Goal: Information Seeking & Learning: Learn about a topic

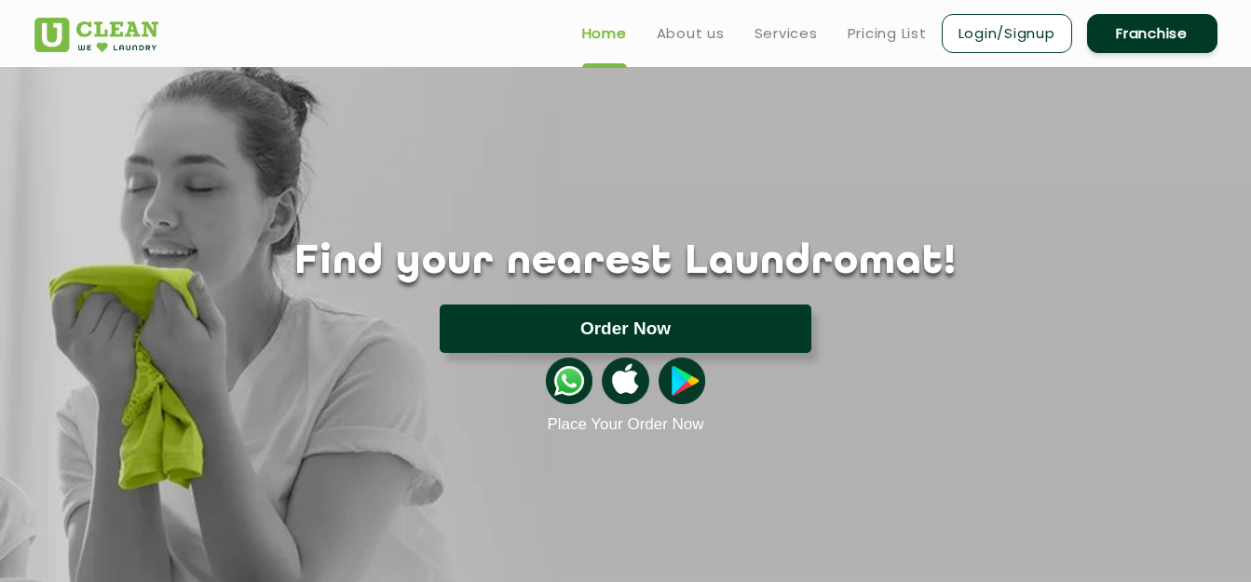
click at [678, 333] on button "Order Now" at bounding box center [626, 329] width 372 height 48
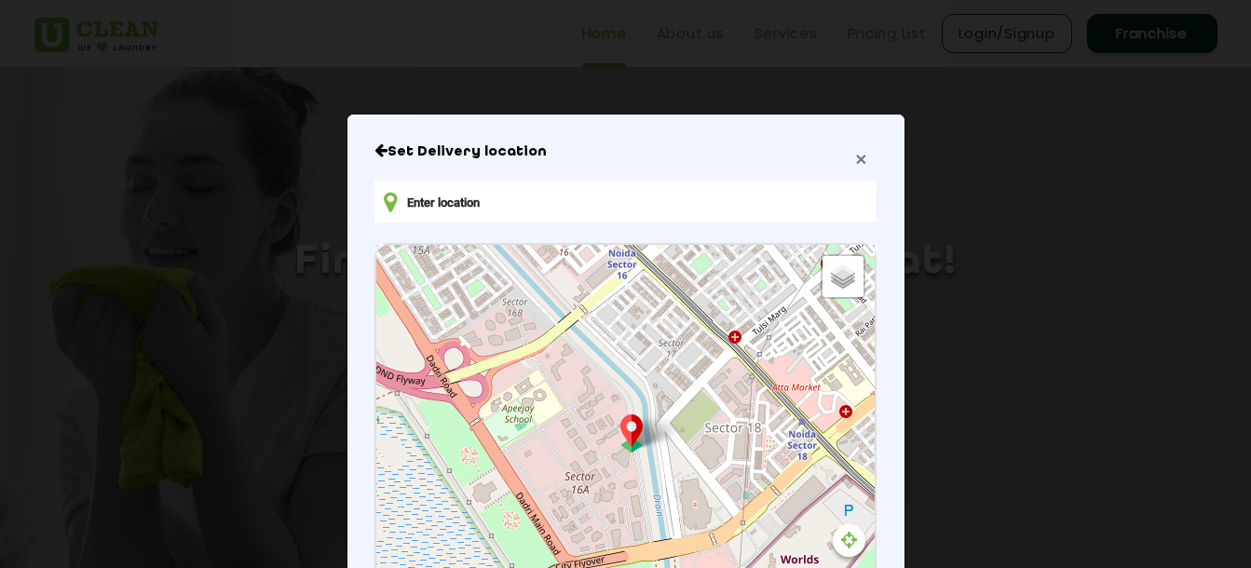
click at [855, 166] on span "×" at bounding box center [860, 158] width 11 height 21
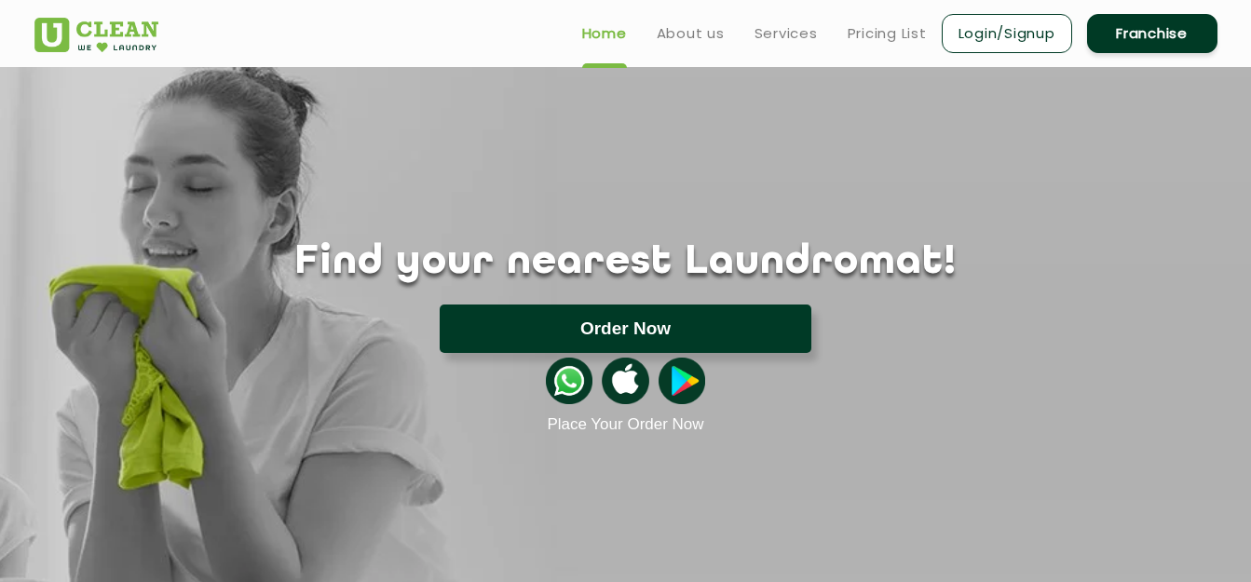
click at [653, 331] on button "Order Now" at bounding box center [626, 329] width 372 height 48
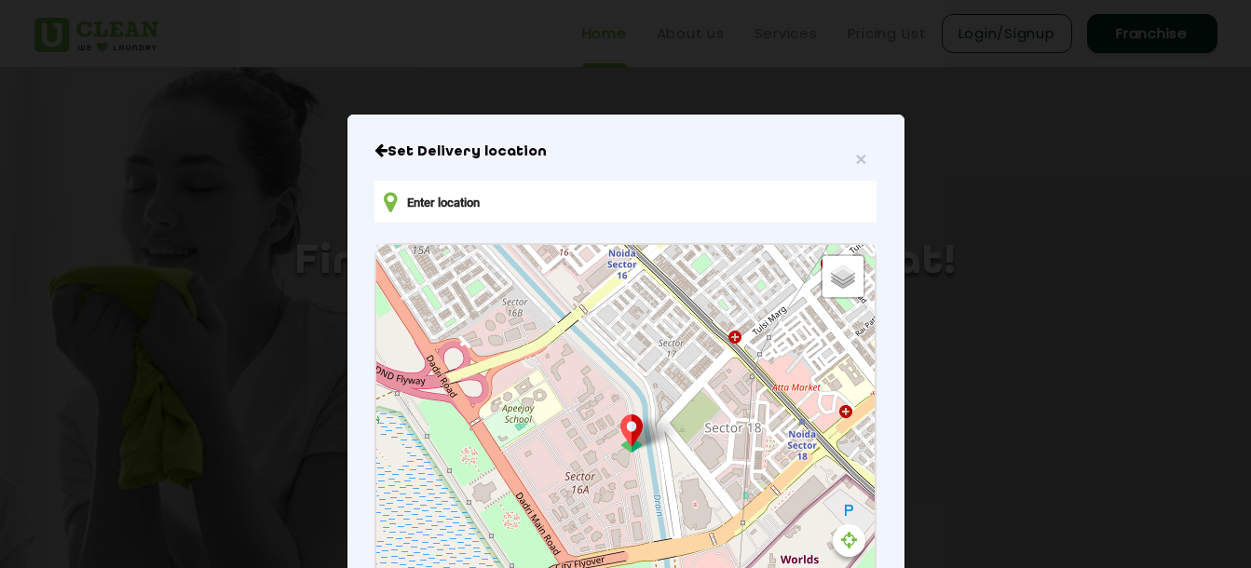
click at [626, 216] on input "text" at bounding box center [624, 202] width 501 height 42
drag, startPoint x: 623, startPoint y: 200, endPoint x: 391, endPoint y: 204, distance: 231.9
click at [359, 200] on div "× Set Delivery location Default Satellite + − Leaflet | © OpenStreetMap contrib…" at bounding box center [625, 466] width 557 height 702
click at [513, 204] on input "text" at bounding box center [624, 202] width 501 height 42
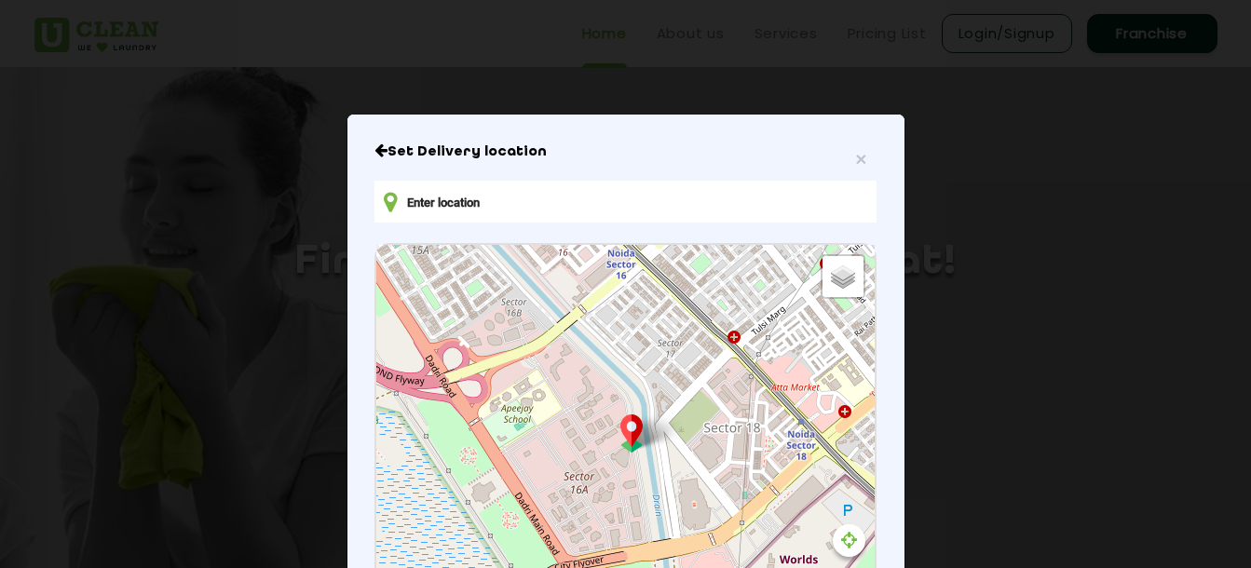
drag, startPoint x: 401, startPoint y: 199, endPoint x: 515, endPoint y: 196, distance: 113.6
click at [515, 196] on input "text" at bounding box center [624, 202] width 501 height 42
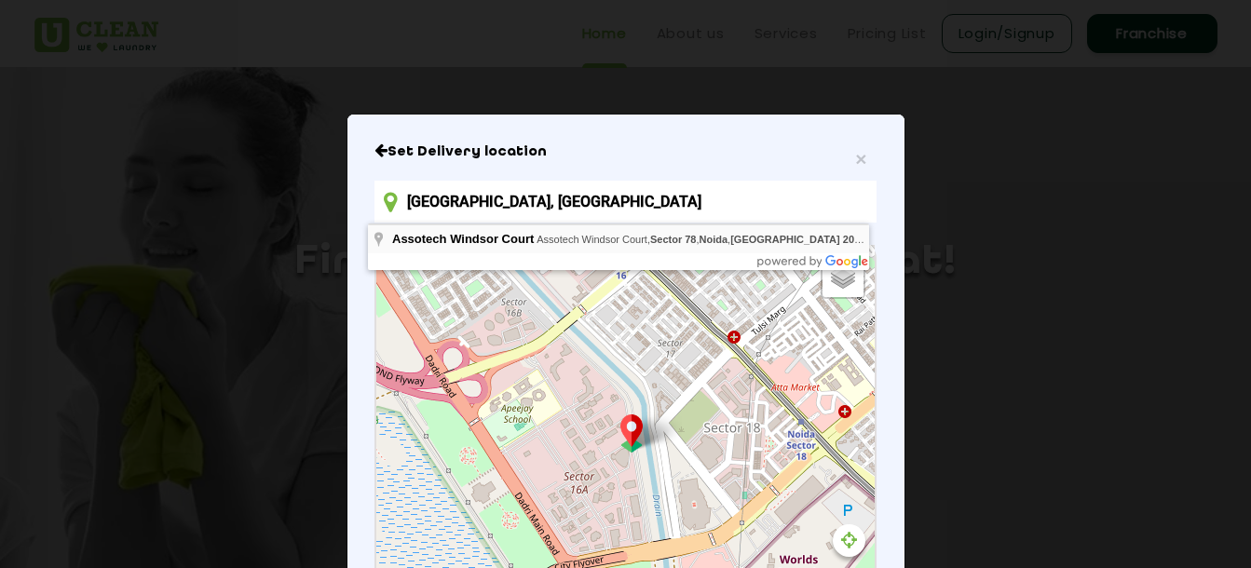
type input "[GEOGRAPHIC_DATA], [GEOGRAPHIC_DATA]"
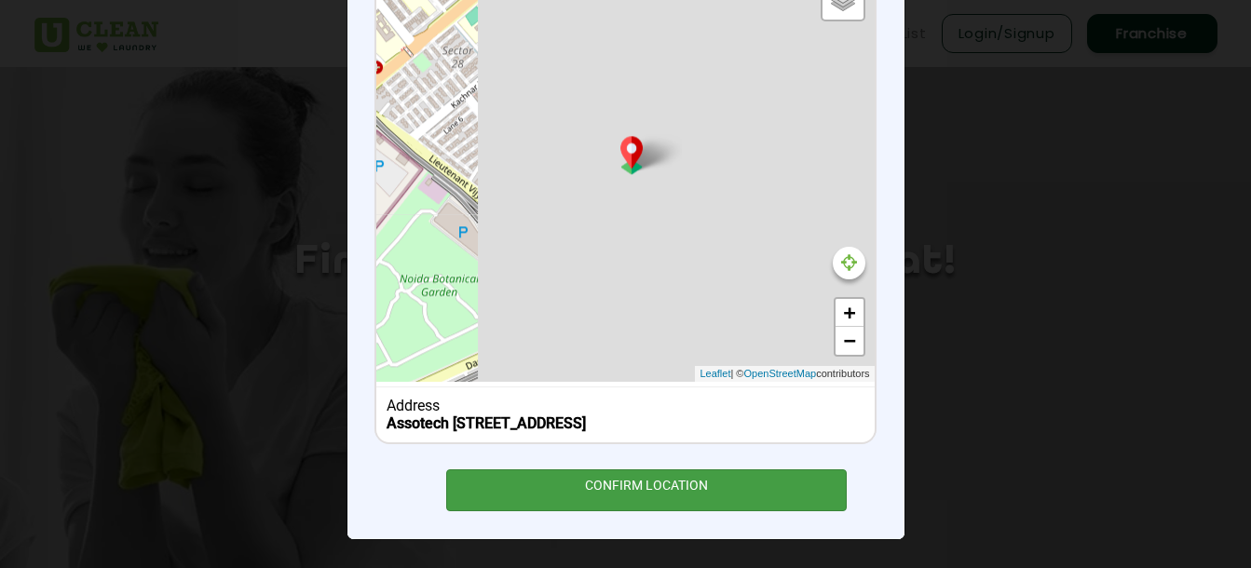
scroll to position [296, 0]
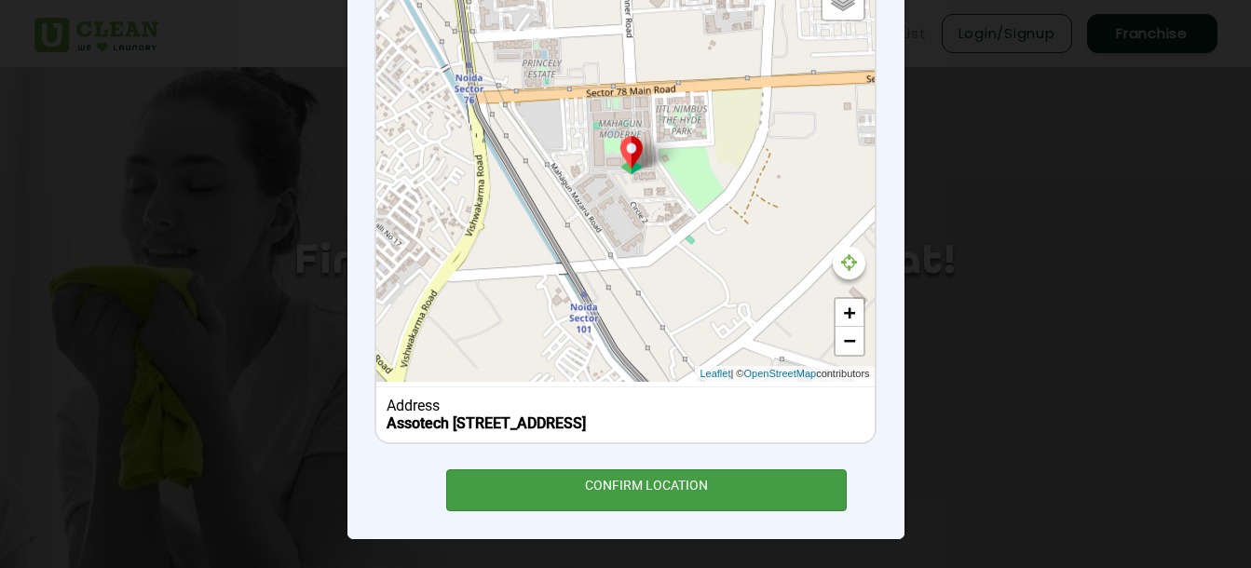
click at [704, 488] on div "CONFIRM LOCATION" at bounding box center [646, 490] width 401 height 42
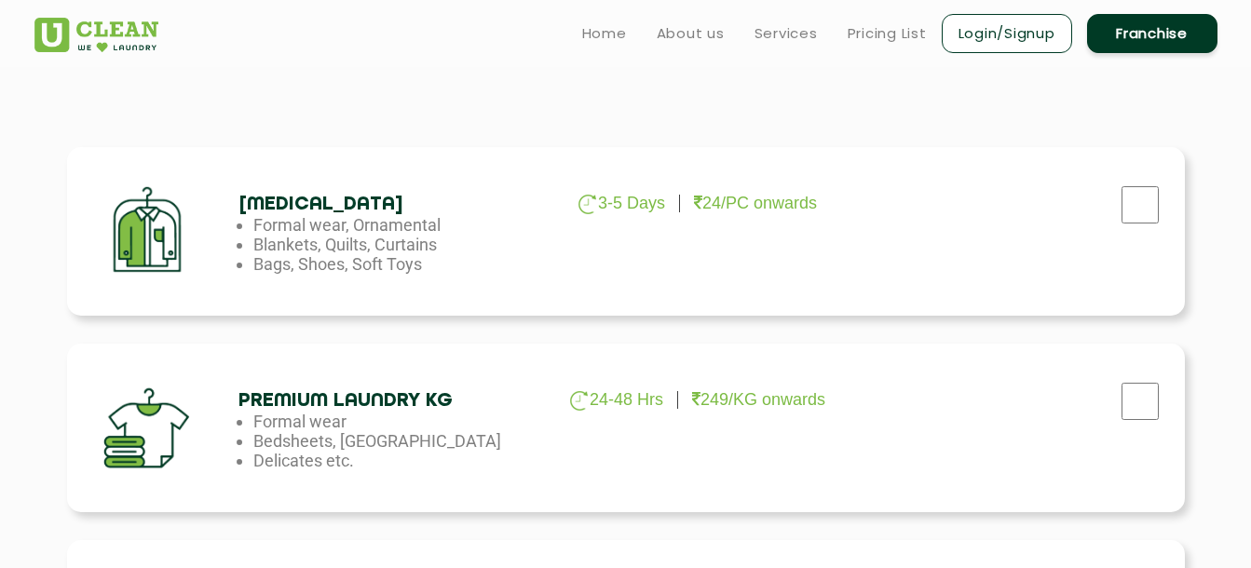
scroll to position [559, 0]
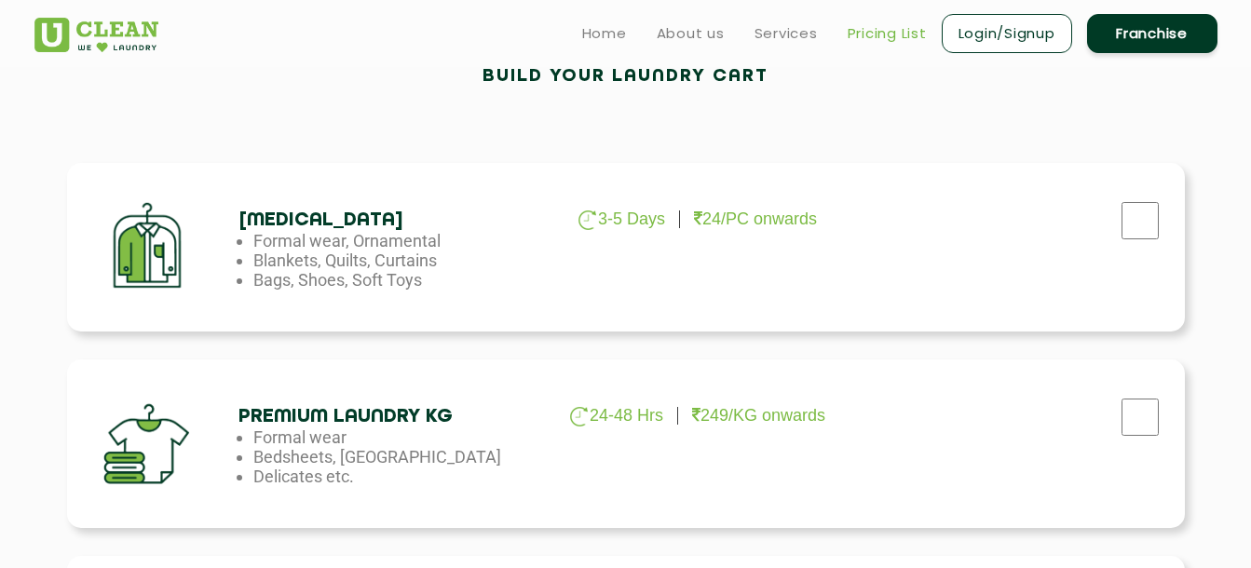
click at [862, 42] on link "Pricing List" at bounding box center [886, 33] width 79 height 22
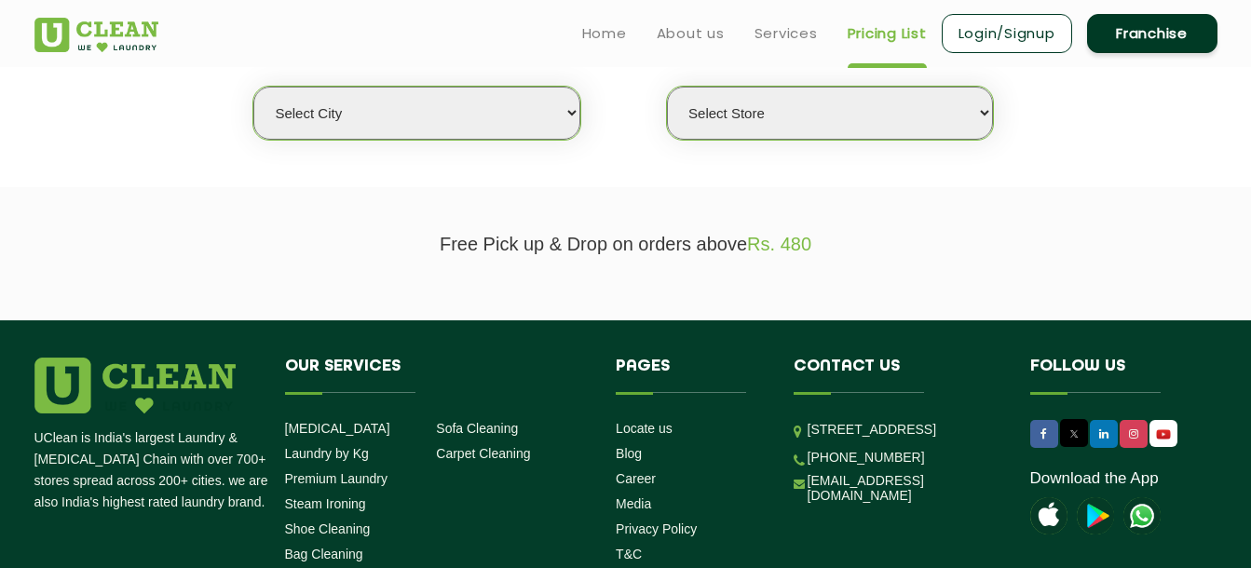
scroll to position [466, 0]
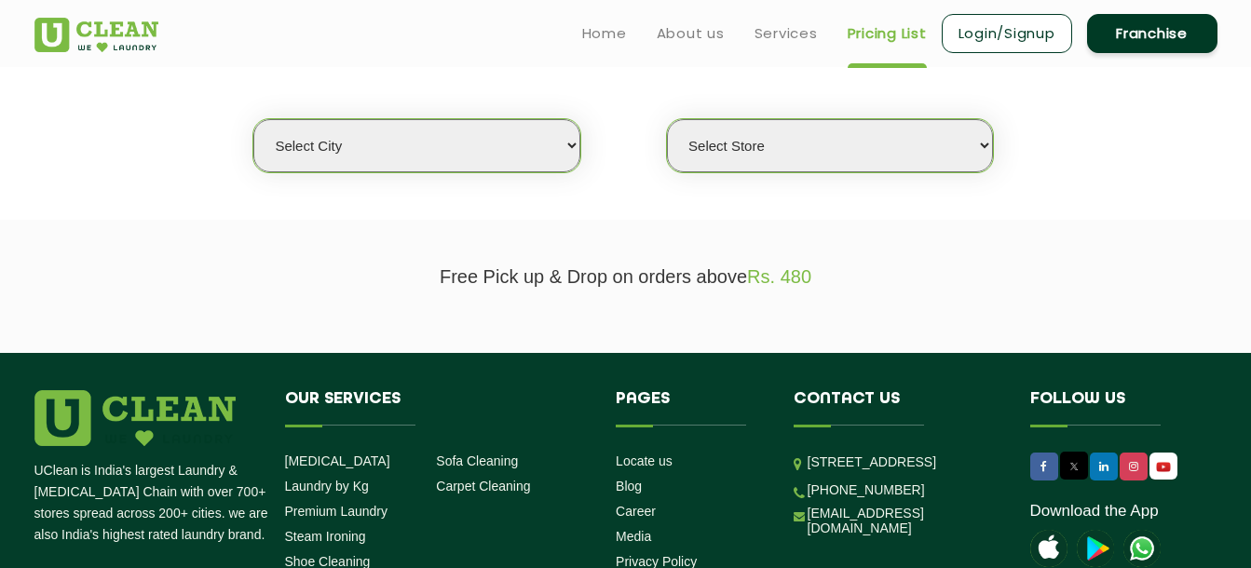
click at [567, 161] on select "Select city [GEOGRAPHIC_DATA] [GEOGRAPHIC_DATA] [GEOGRAPHIC_DATA] [GEOGRAPHIC_D…" at bounding box center [416, 145] width 326 height 53
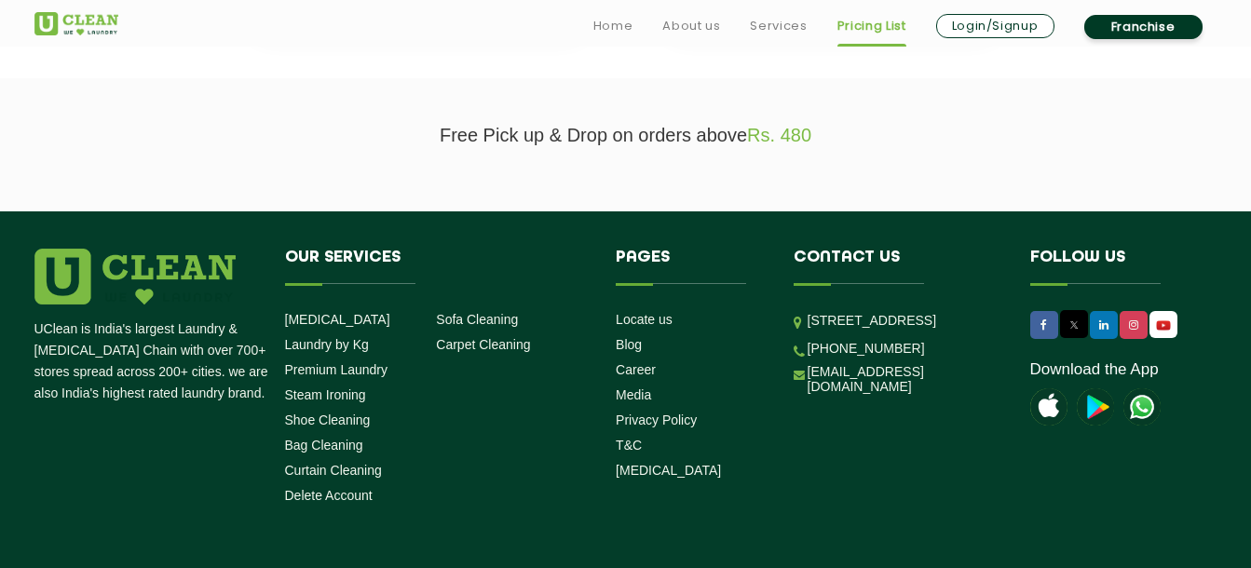
scroll to position [510, 0]
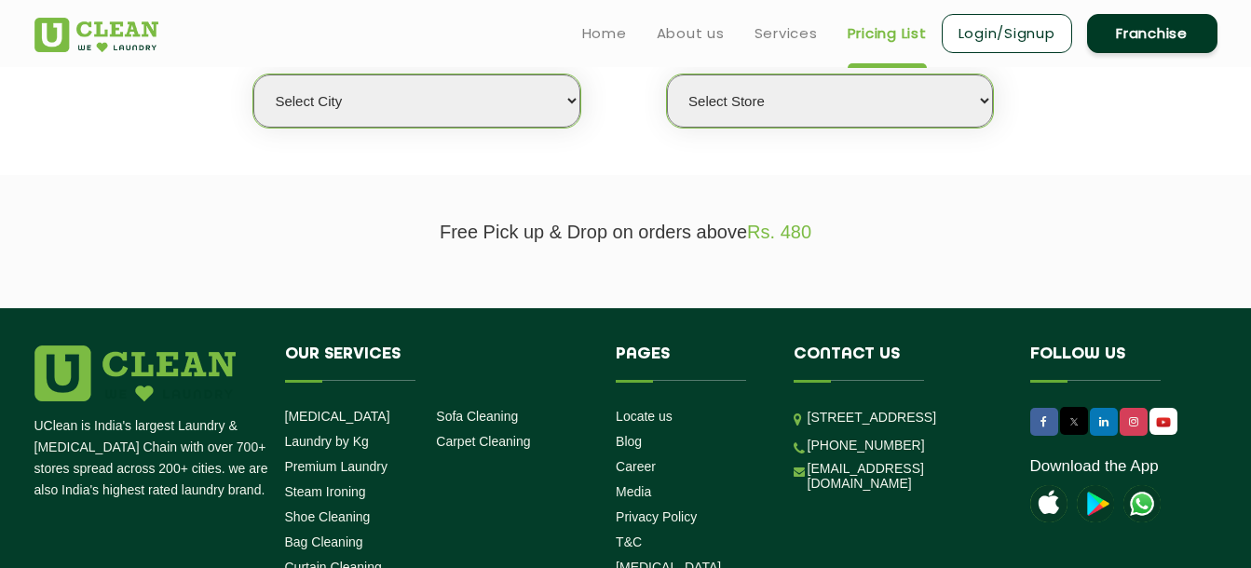
click at [475, 107] on select "Select city [GEOGRAPHIC_DATA] [GEOGRAPHIC_DATA] [GEOGRAPHIC_DATA] [GEOGRAPHIC_D…" at bounding box center [416, 100] width 326 height 53
select select "3"
click at [253, 74] on select "Select city [GEOGRAPHIC_DATA] [GEOGRAPHIC_DATA] [GEOGRAPHIC_DATA] [GEOGRAPHIC_D…" at bounding box center [416, 100] width 326 height 53
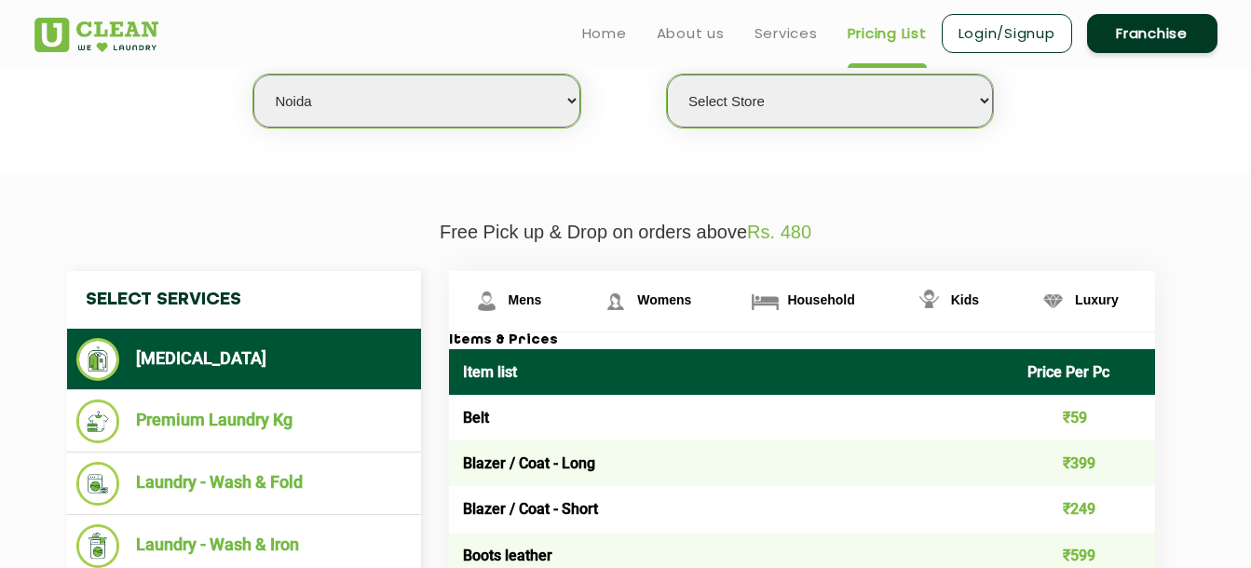
click at [811, 114] on select "Select Store [GEOGRAPHIC_DATA] [GEOGRAPHIC_DATA] [GEOGRAPHIC_DATA] [GEOGRAPHIC_…" at bounding box center [830, 100] width 326 height 53
select select "615"
click at [667, 74] on select "Select Store [GEOGRAPHIC_DATA] [GEOGRAPHIC_DATA] [GEOGRAPHIC_DATA] [GEOGRAPHIC_…" at bounding box center [830, 100] width 326 height 53
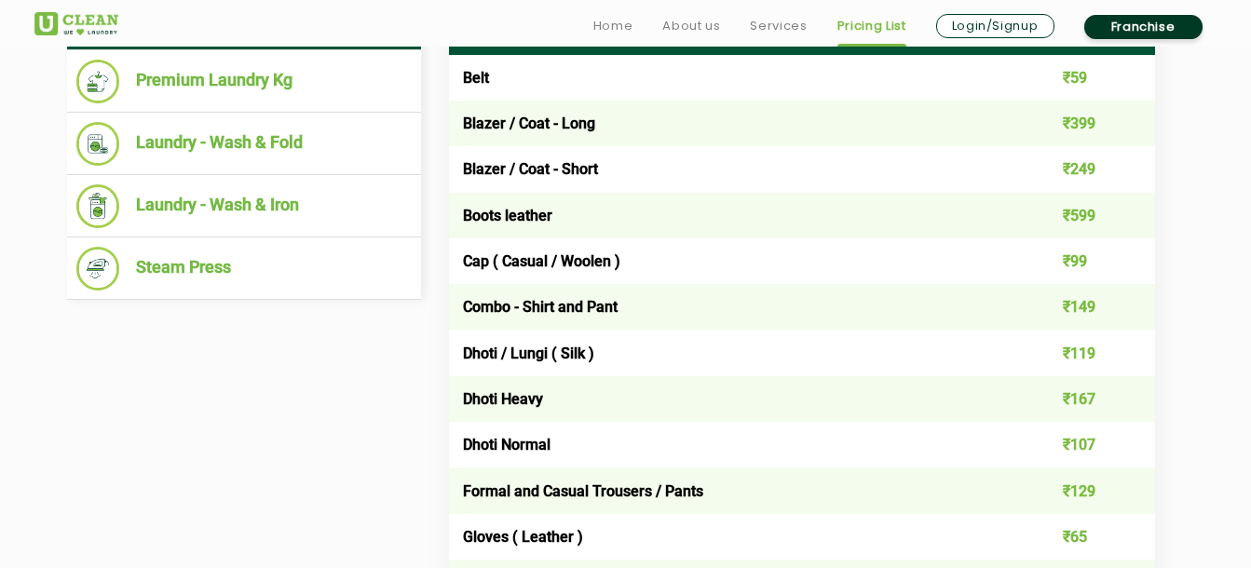
scroll to position [883, 0]
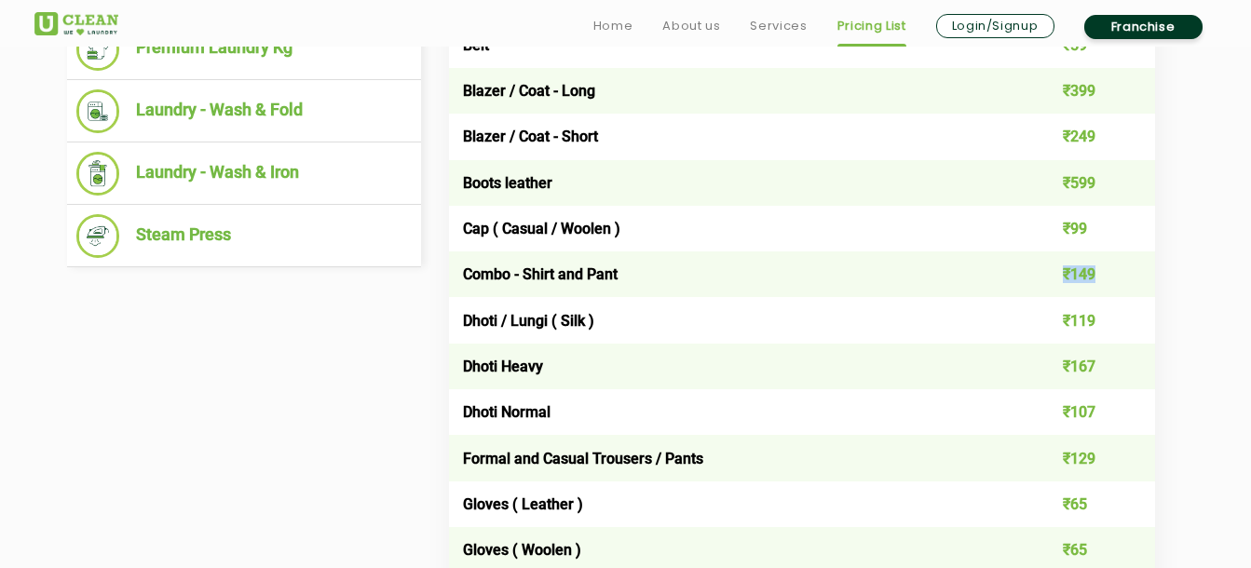
drag, startPoint x: 1094, startPoint y: 276, endPoint x: 1038, endPoint y: 276, distance: 55.9
click at [1038, 276] on td "₹149" at bounding box center [1084, 274] width 142 height 46
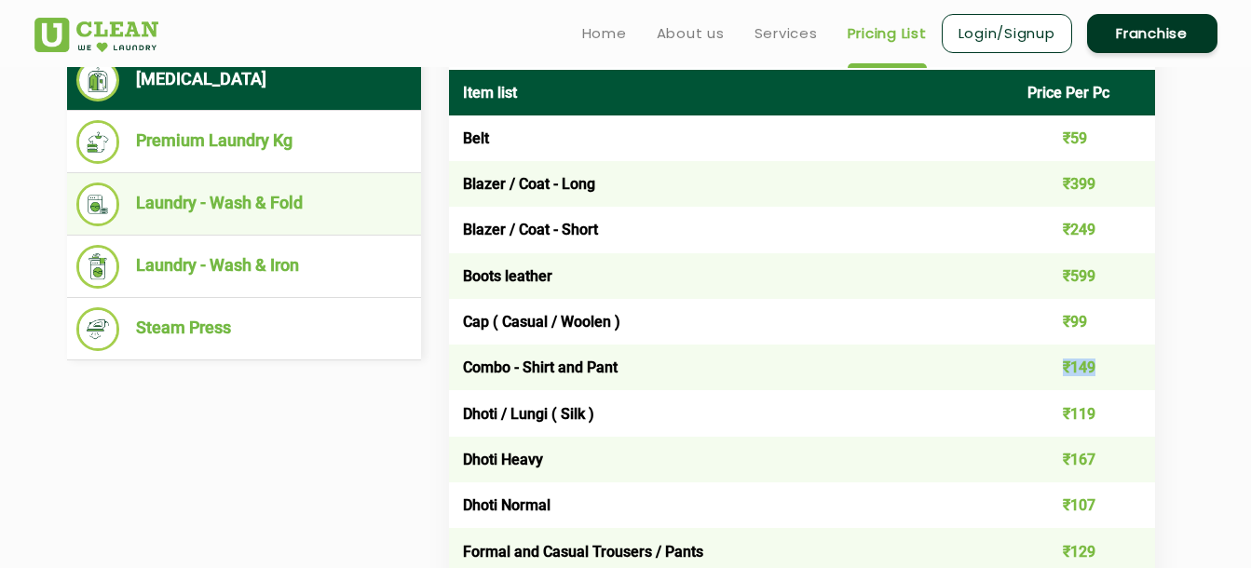
scroll to position [697, 0]
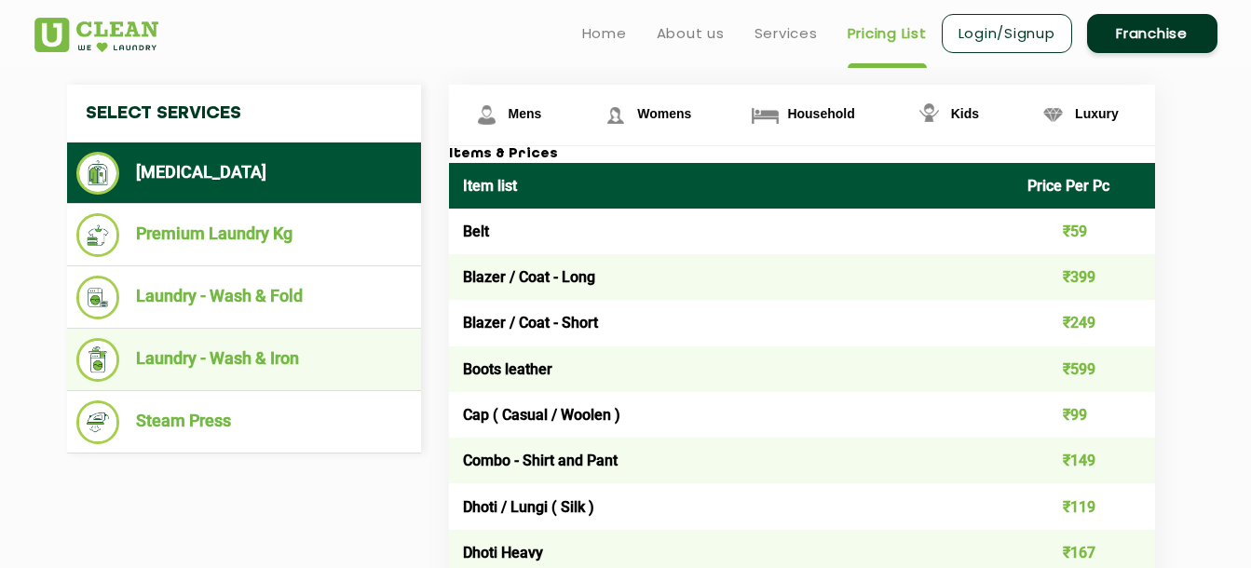
click at [268, 363] on li "Laundry - Wash & Iron" at bounding box center [243, 360] width 335 height 44
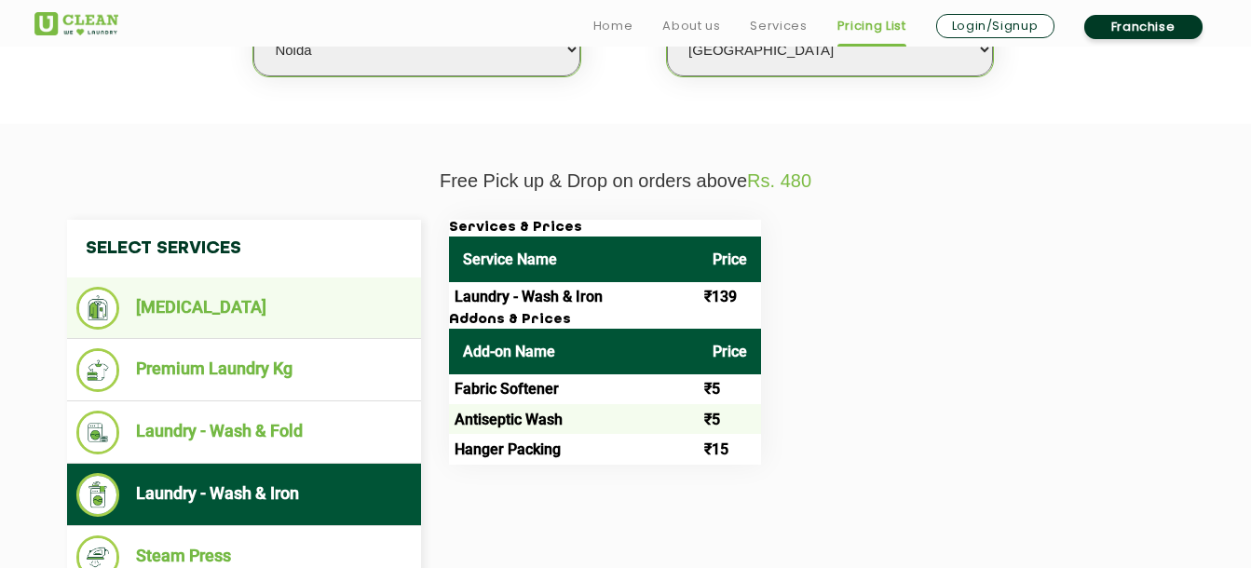
scroll to position [603, 0]
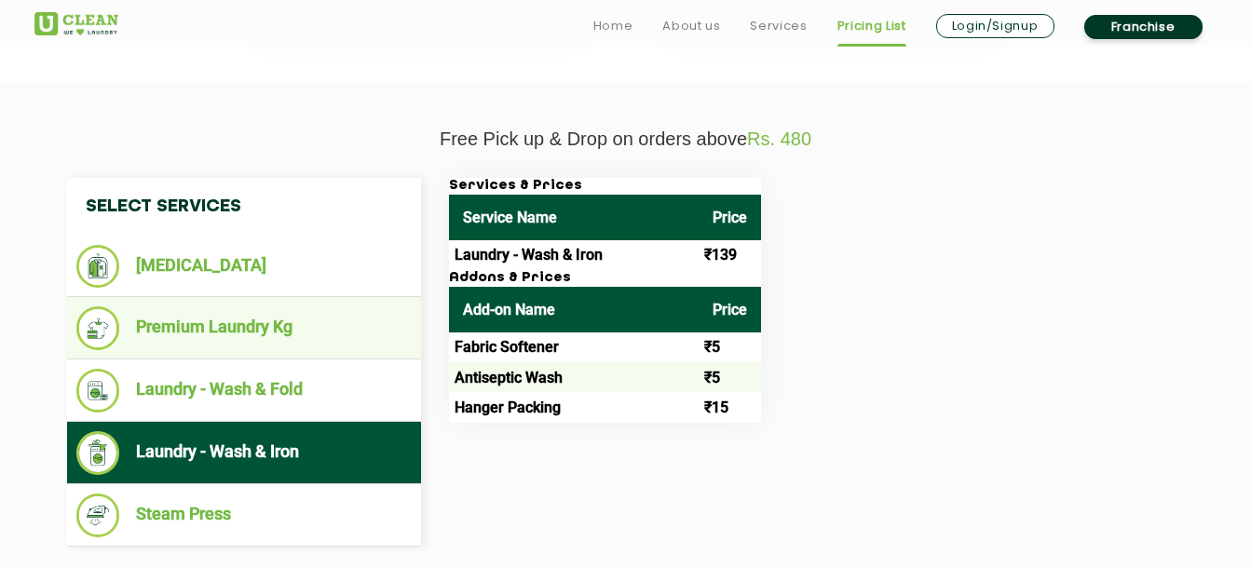
click at [274, 332] on li "Premium Laundry Kg" at bounding box center [243, 328] width 335 height 44
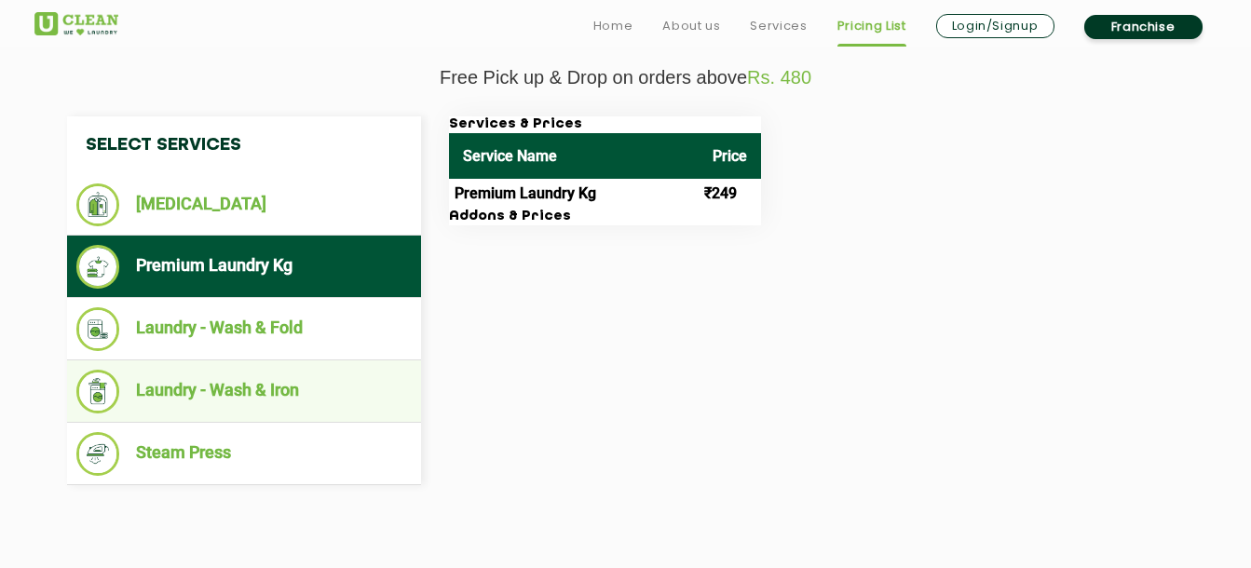
scroll to position [697, 0]
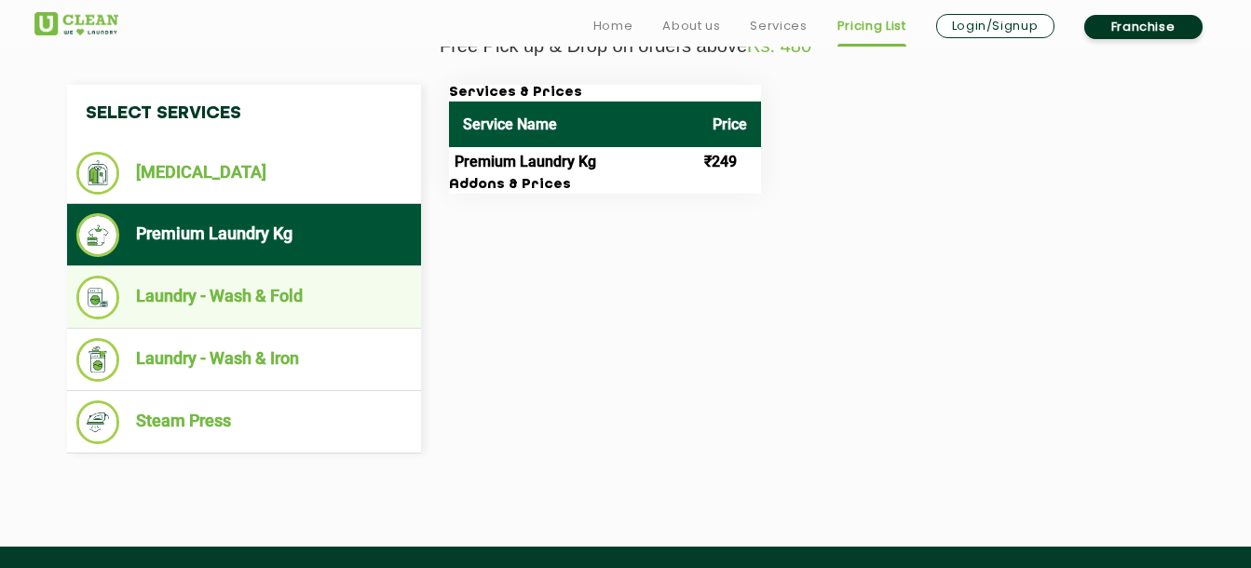
click at [290, 309] on li "Laundry - Wash & Fold" at bounding box center [243, 298] width 335 height 44
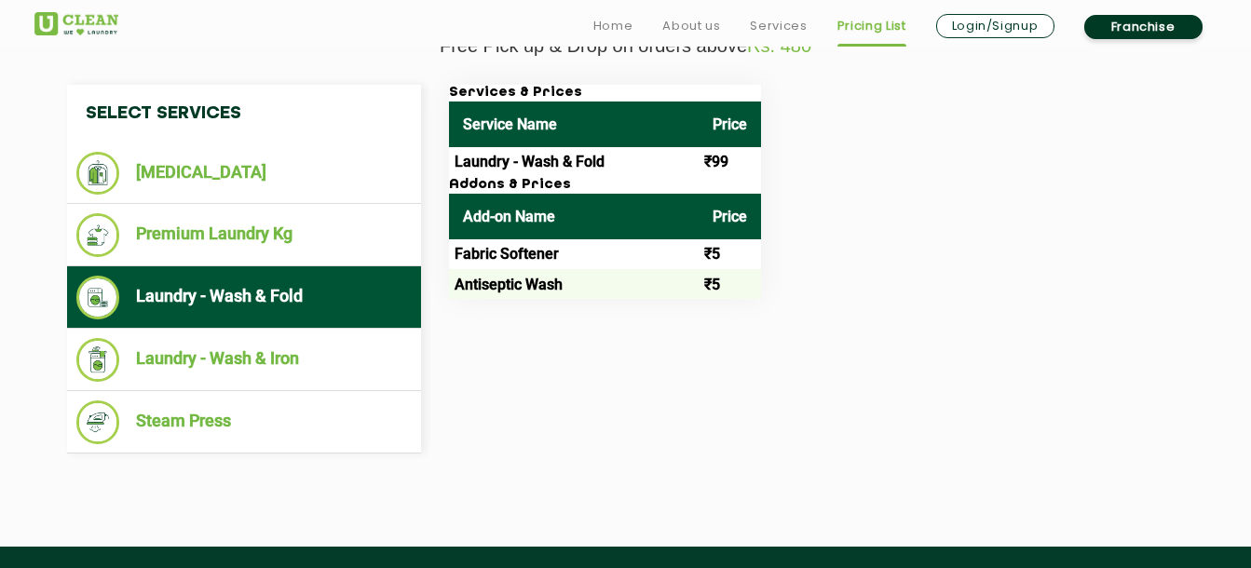
click at [591, 136] on th "Service Name" at bounding box center [574, 125] width 250 height 46
drag, startPoint x: 569, startPoint y: 295, endPoint x: 539, endPoint y: 286, distance: 31.2
click at [539, 286] on td "Antiseptic Wash" at bounding box center [574, 284] width 250 height 30
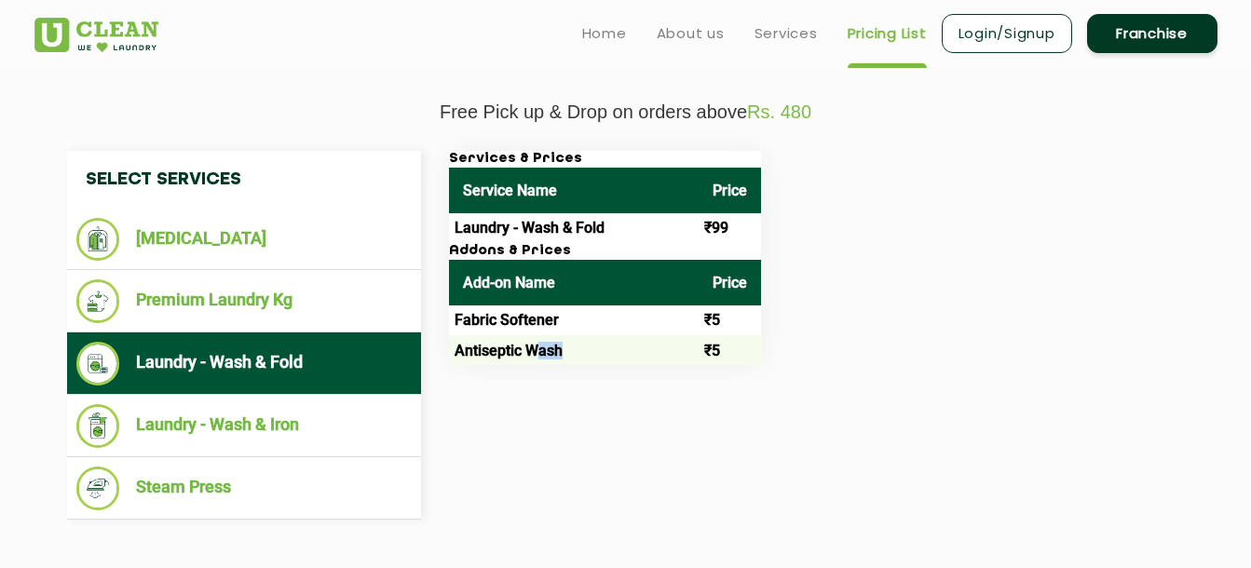
scroll to position [603, 0]
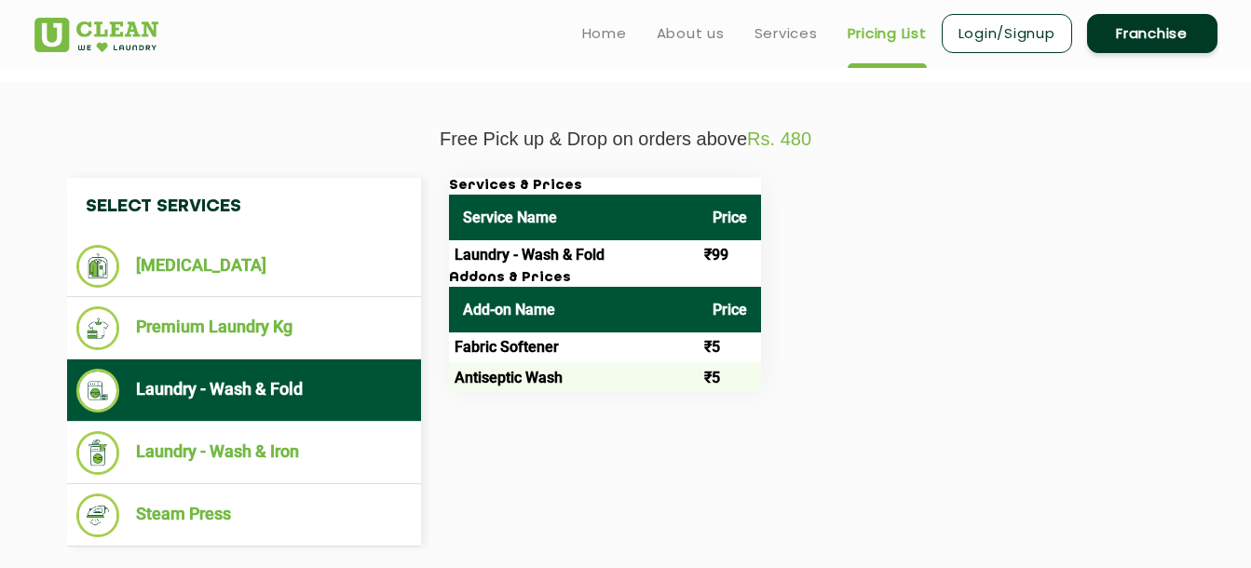
click at [536, 280] on h3 "Addons & Prices" at bounding box center [605, 278] width 312 height 17
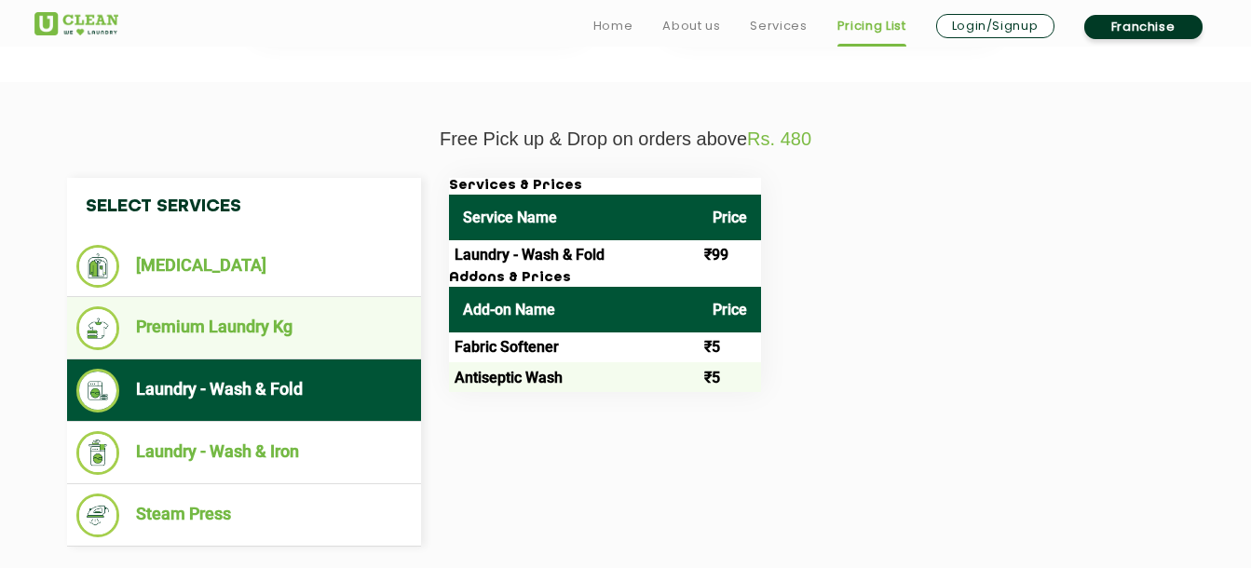
click at [310, 334] on li "Premium Laundry Kg" at bounding box center [243, 328] width 335 height 44
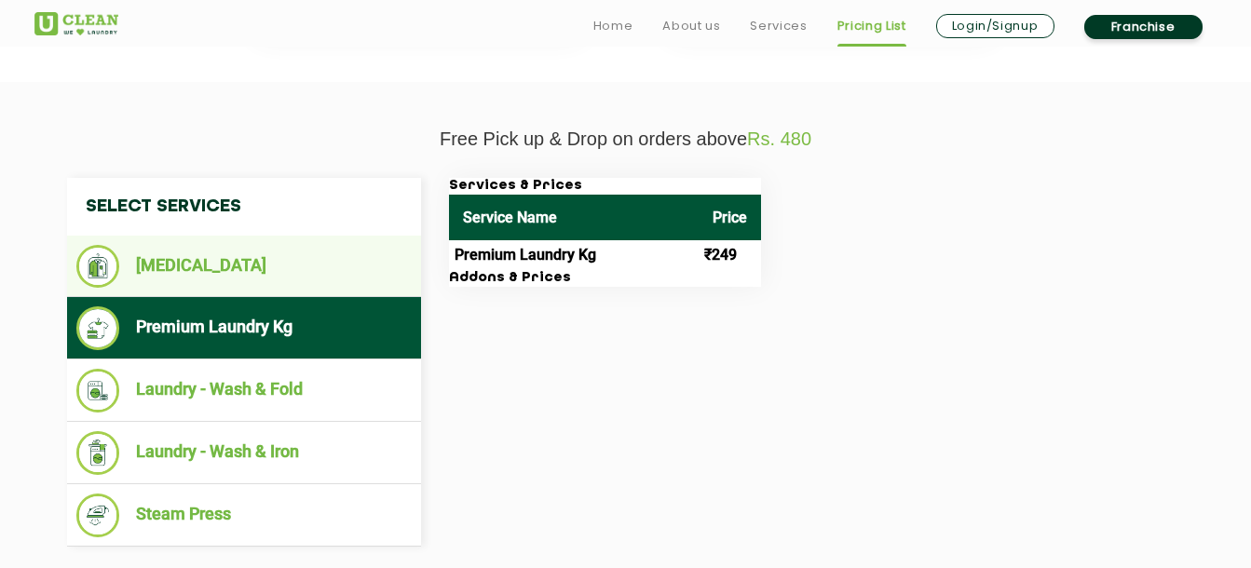
click at [284, 277] on li "[MEDICAL_DATA]" at bounding box center [243, 266] width 335 height 43
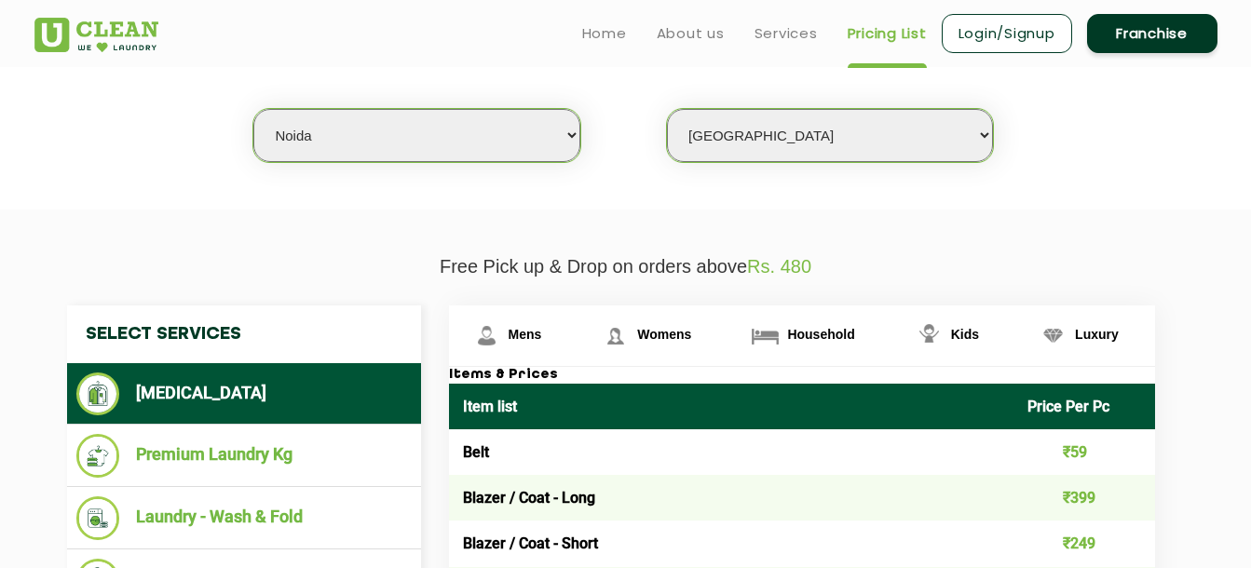
scroll to position [324, 0]
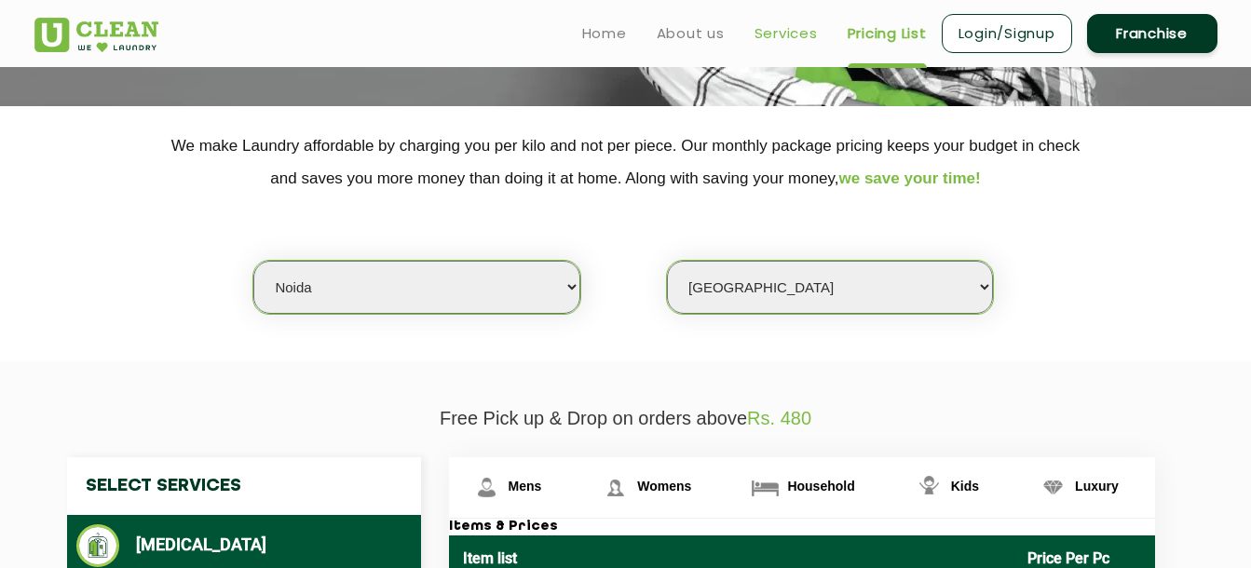
click at [791, 37] on link "Services" at bounding box center [785, 33] width 63 height 22
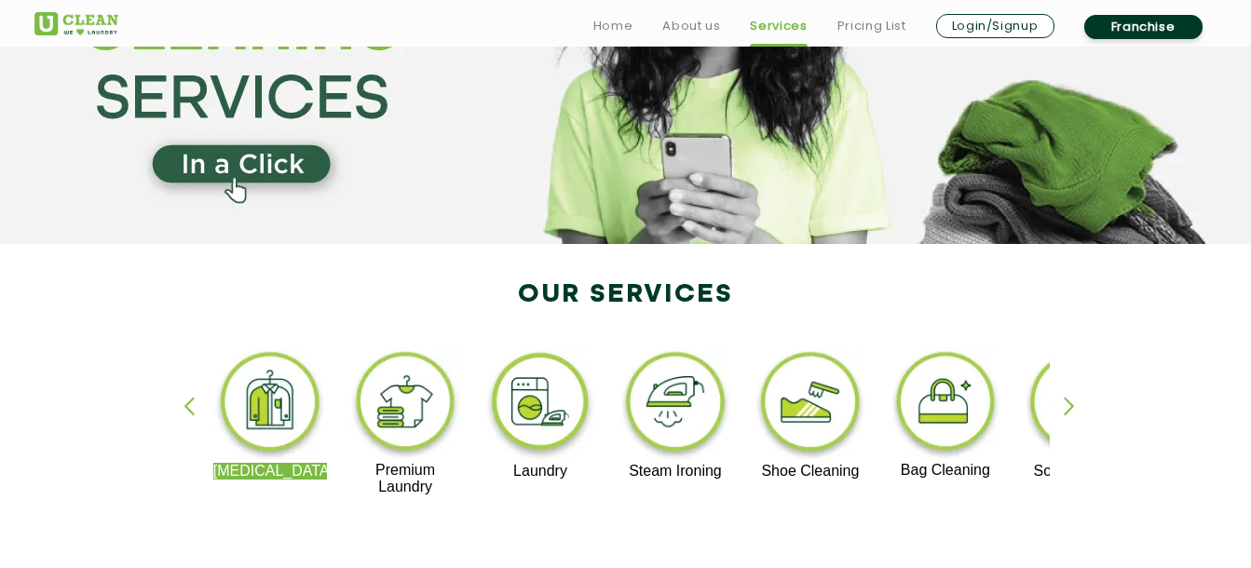
scroll to position [279, 0]
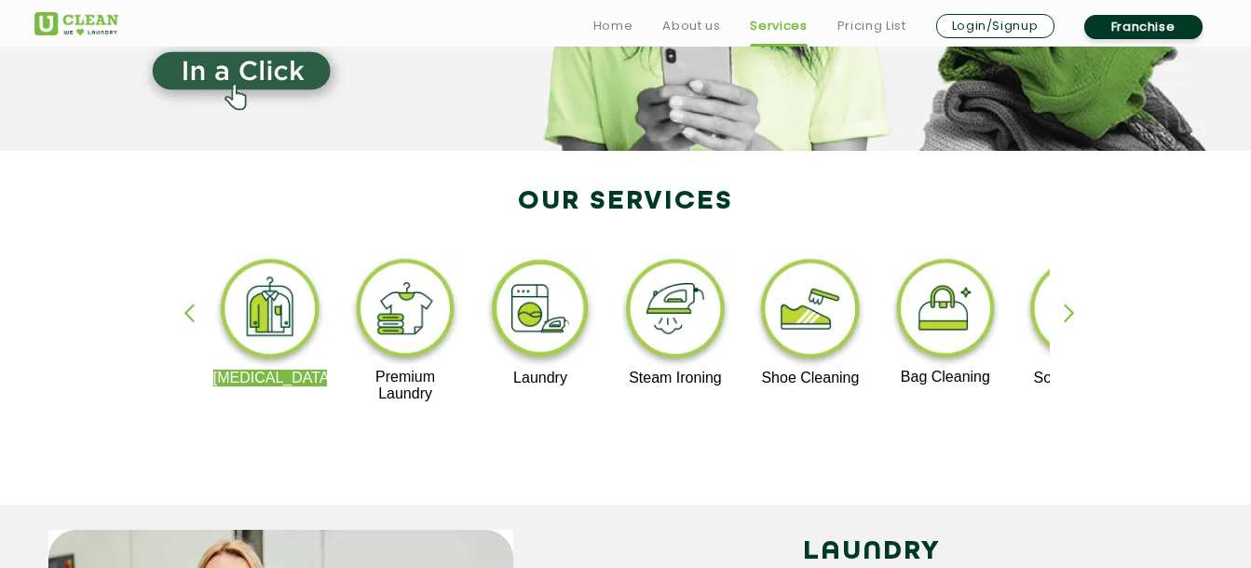
click at [542, 317] on img at bounding box center [540, 311] width 115 height 115
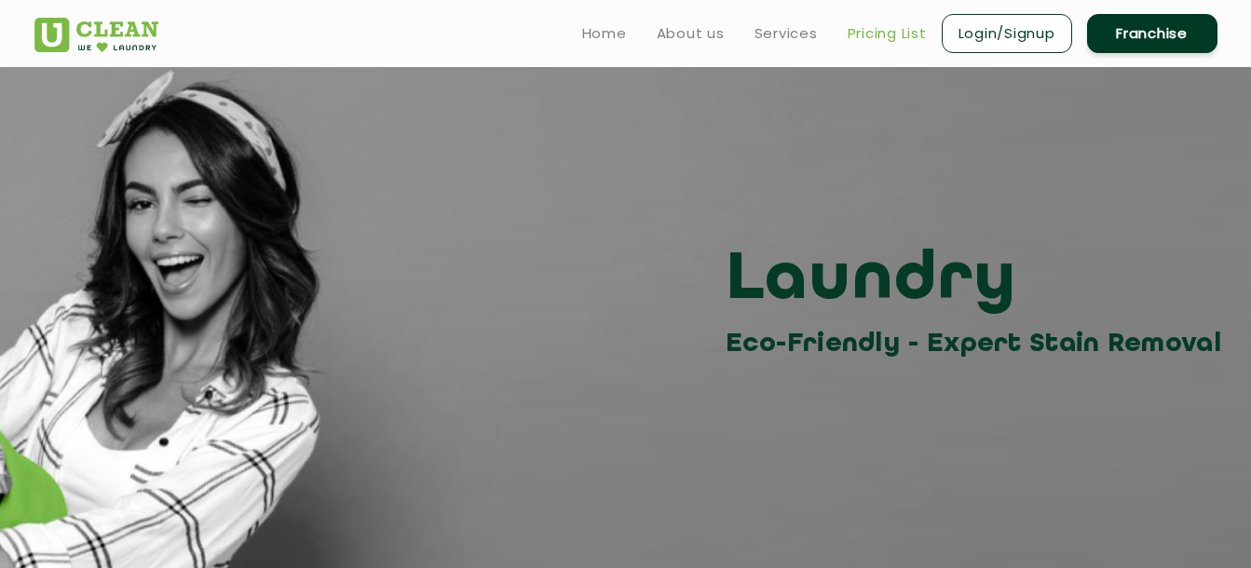
click at [859, 34] on link "Pricing List" at bounding box center [886, 33] width 79 height 22
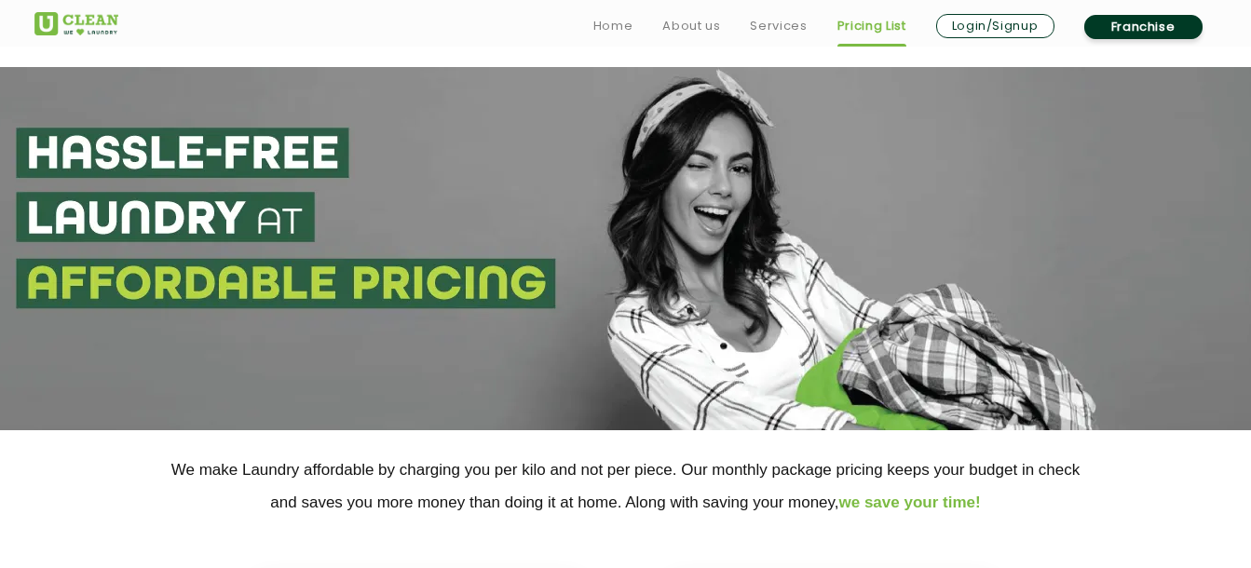
scroll to position [279, 0]
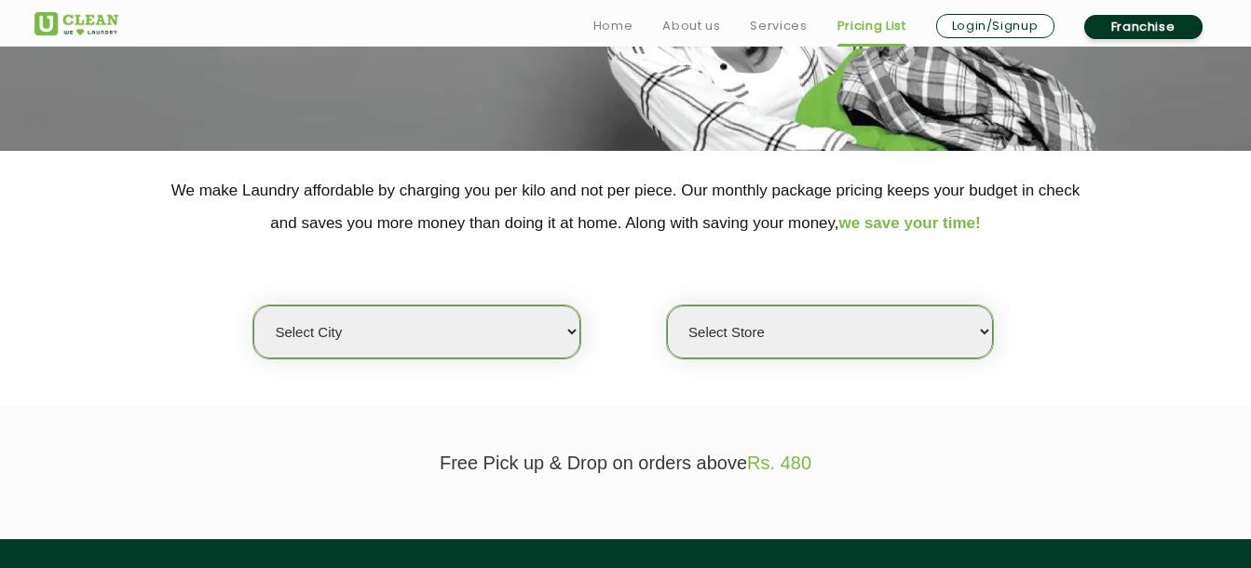
click at [550, 323] on select "Select city [GEOGRAPHIC_DATA] [GEOGRAPHIC_DATA] [GEOGRAPHIC_DATA] [GEOGRAPHIC_D…" at bounding box center [416, 331] width 326 height 53
select select "3"
click at [253, 305] on select "Select city [GEOGRAPHIC_DATA] [GEOGRAPHIC_DATA] [GEOGRAPHIC_DATA] [GEOGRAPHIC_D…" at bounding box center [416, 331] width 326 height 53
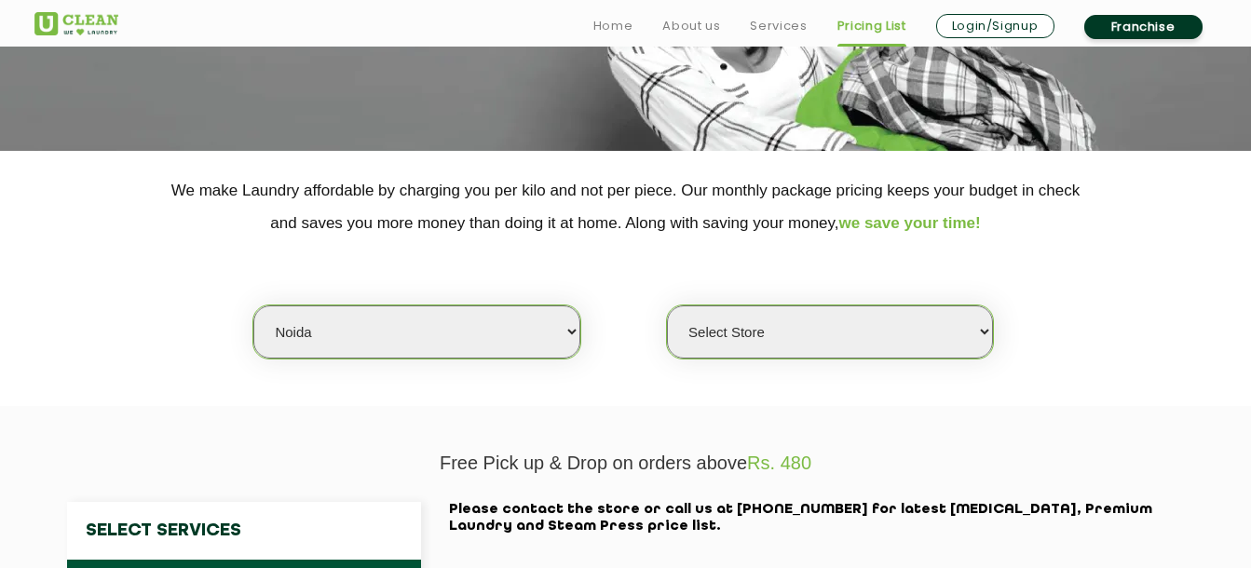
click at [793, 345] on select "Select Store [GEOGRAPHIC_DATA] [GEOGRAPHIC_DATA] [GEOGRAPHIC_DATA] [GEOGRAPHIC_…" at bounding box center [830, 331] width 326 height 53
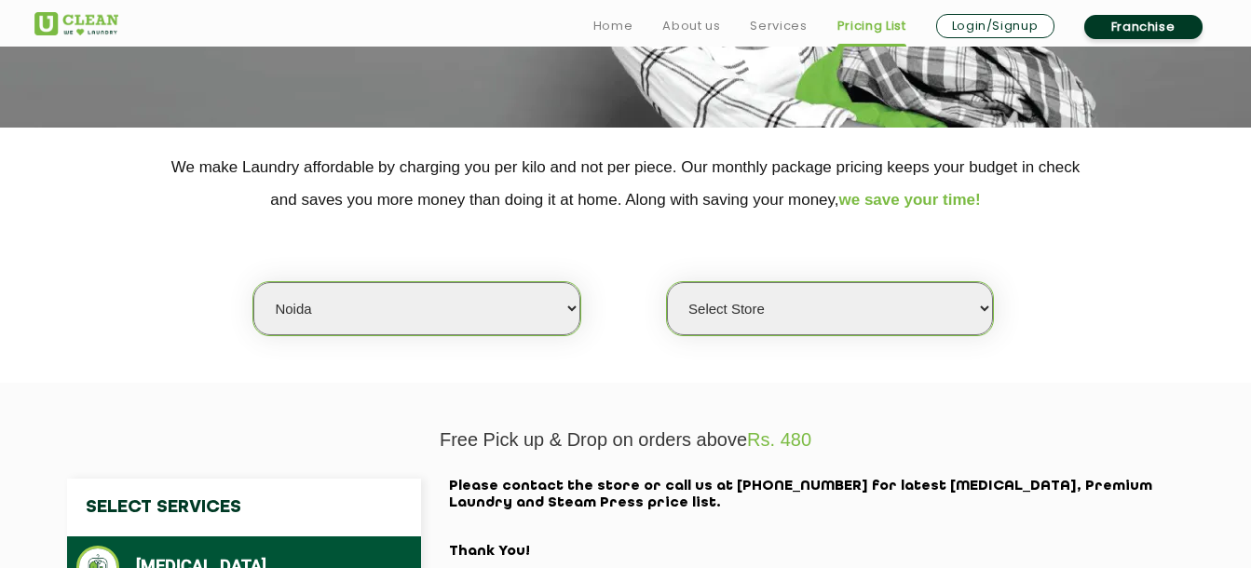
scroll to position [372, 0]
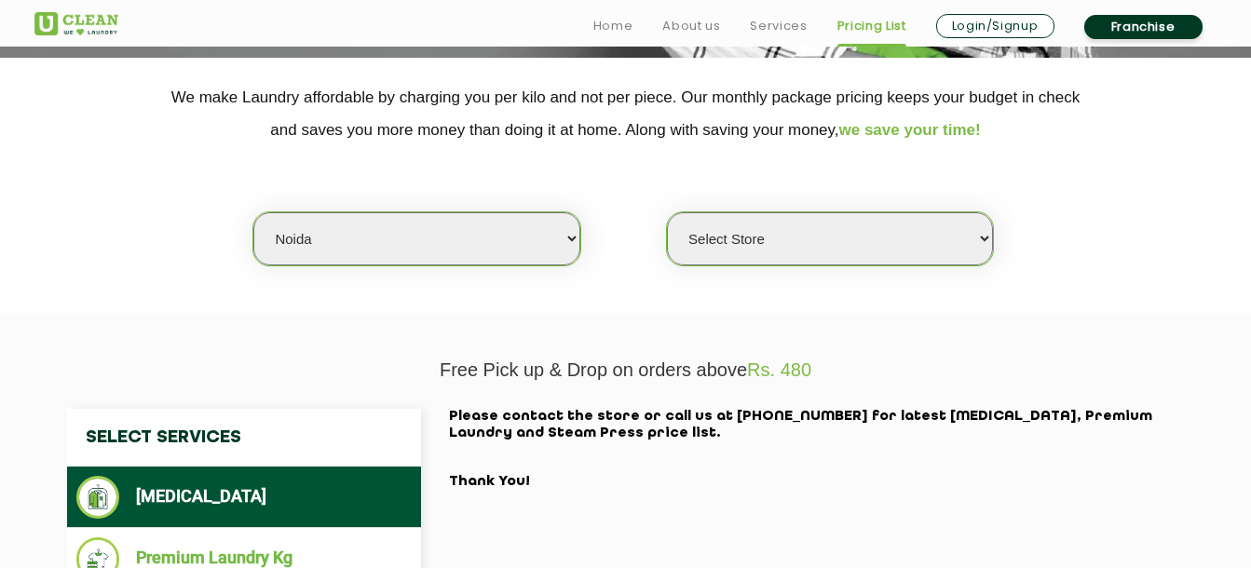
click at [782, 240] on select "Select Store [GEOGRAPHIC_DATA] [GEOGRAPHIC_DATA] [GEOGRAPHIC_DATA] [GEOGRAPHIC_…" at bounding box center [830, 238] width 326 height 53
select select "615"
click at [667, 212] on select "Select Store [GEOGRAPHIC_DATA] [GEOGRAPHIC_DATA] [GEOGRAPHIC_DATA] [GEOGRAPHIC_…" at bounding box center [830, 238] width 326 height 53
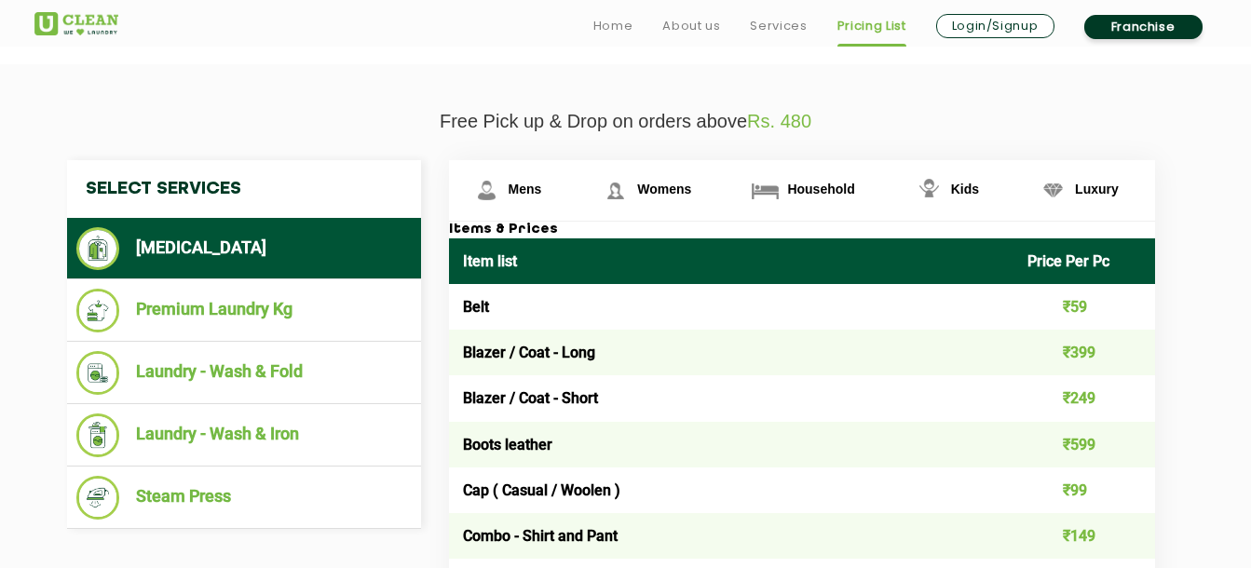
scroll to position [652, 0]
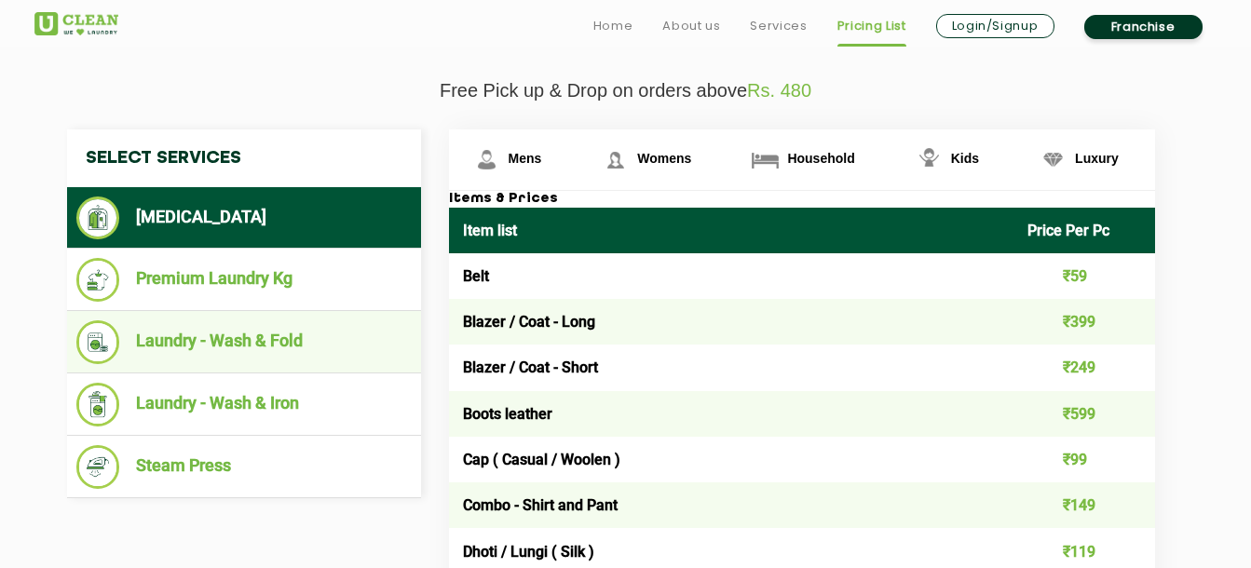
click at [261, 352] on li "Laundry - Wash & Fold" at bounding box center [243, 342] width 335 height 44
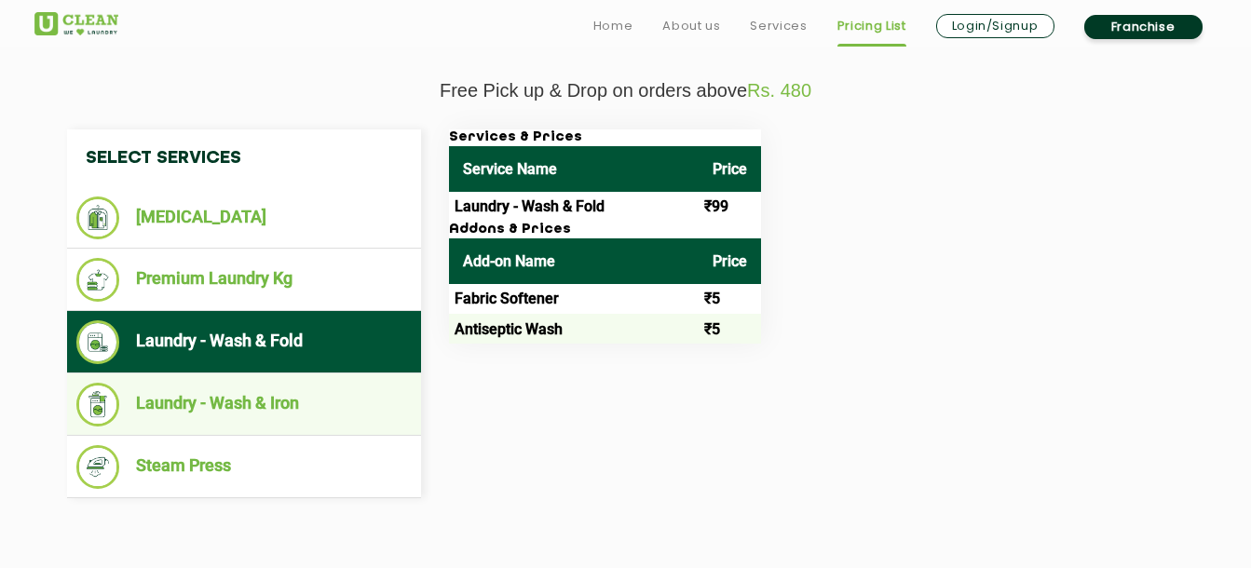
click at [281, 402] on li "Laundry - Wash & Iron" at bounding box center [243, 405] width 335 height 44
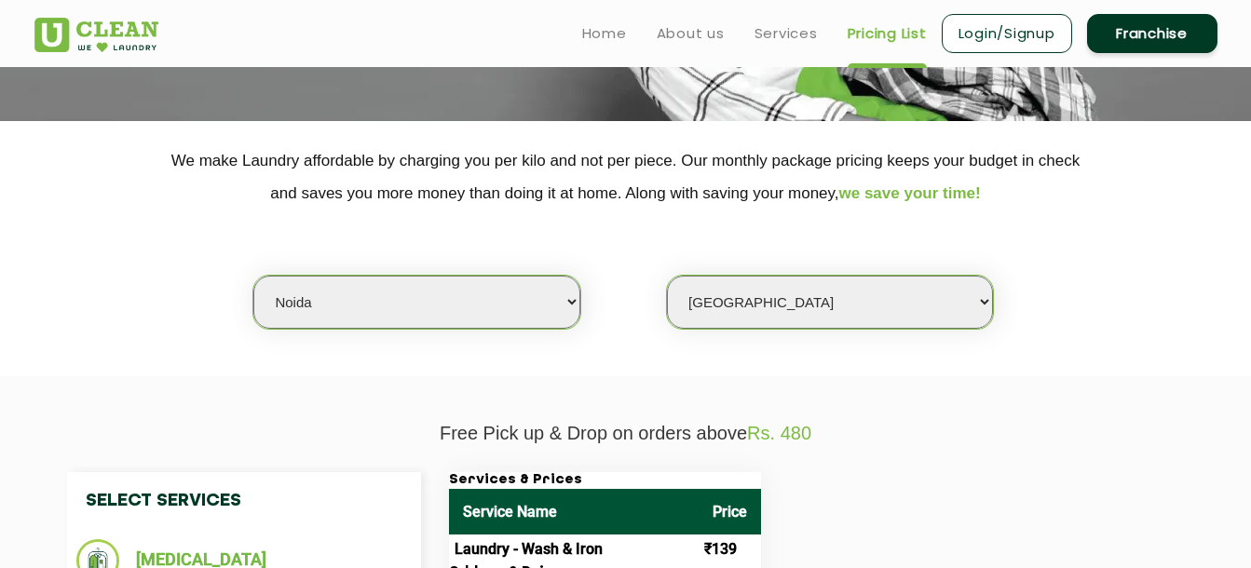
scroll to position [279, 0]
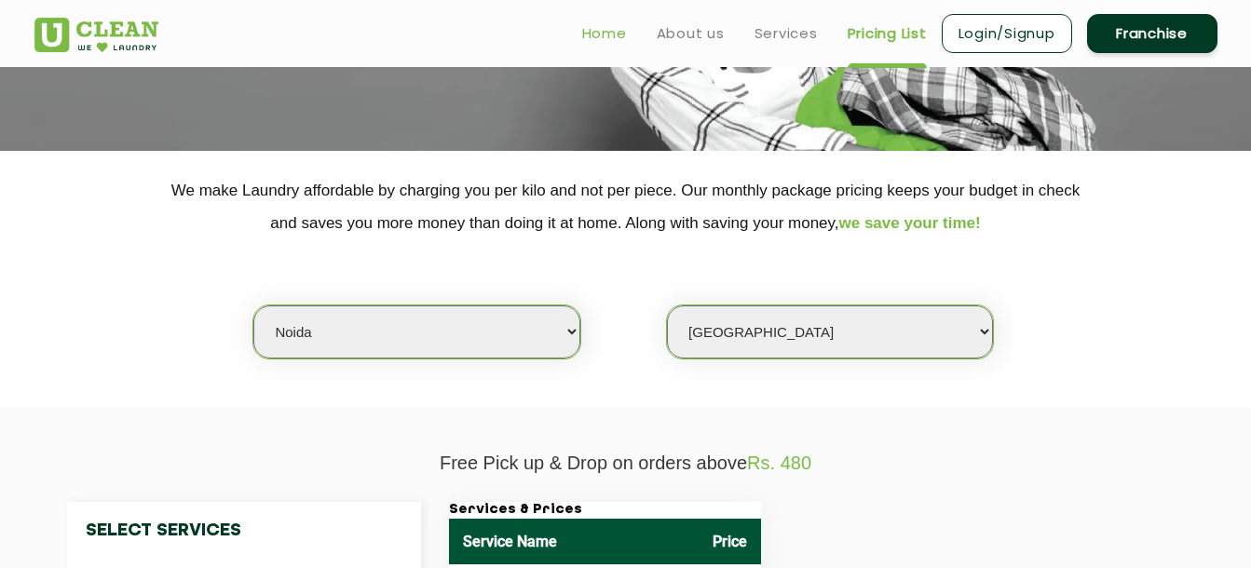
click at [614, 41] on link "Home" at bounding box center [604, 33] width 45 height 22
